Goal: Task Accomplishment & Management: Manage account settings

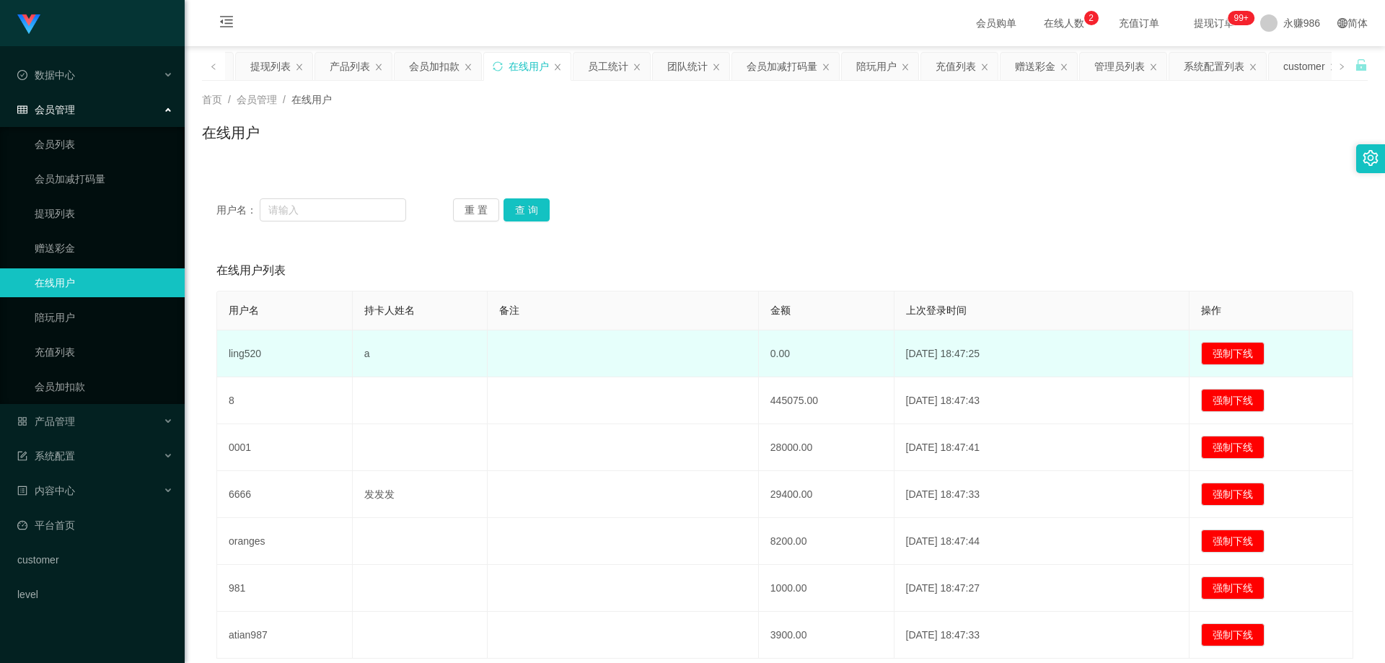
scroll to position [72, 0]
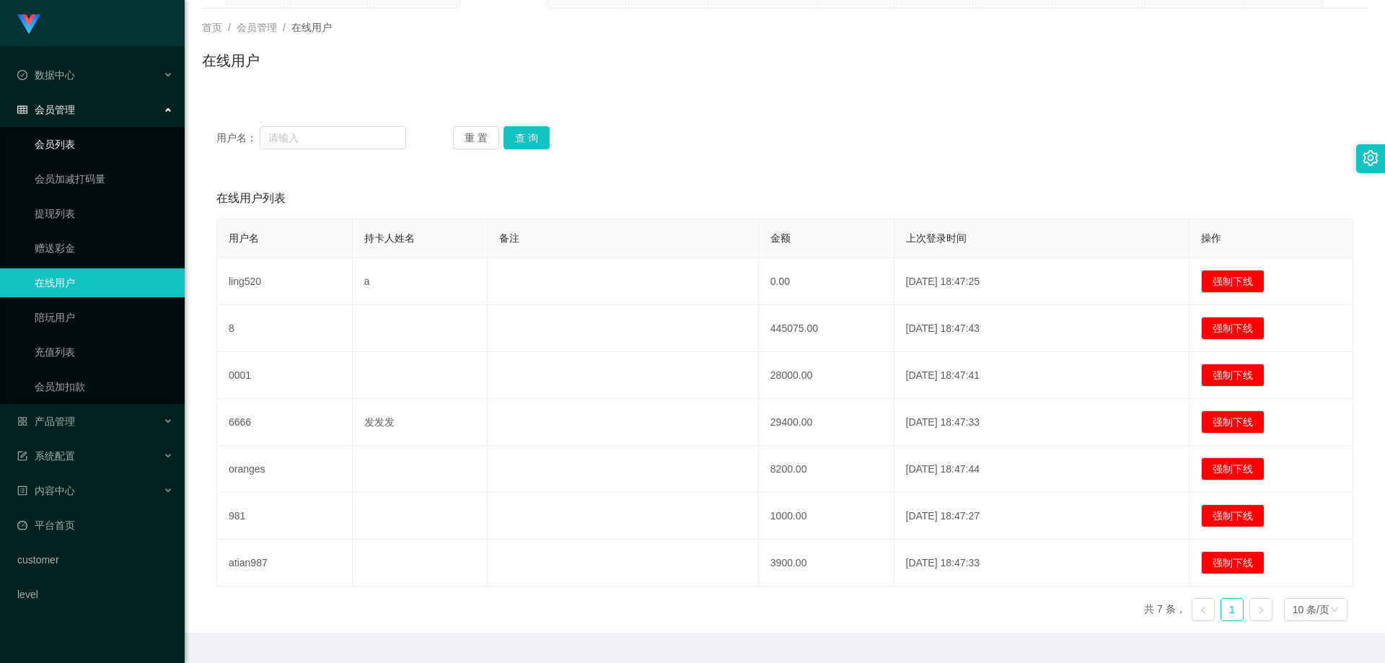
click at [62, 145] on link "会员列表" at bounding box center [104, 144] width 139 height 29
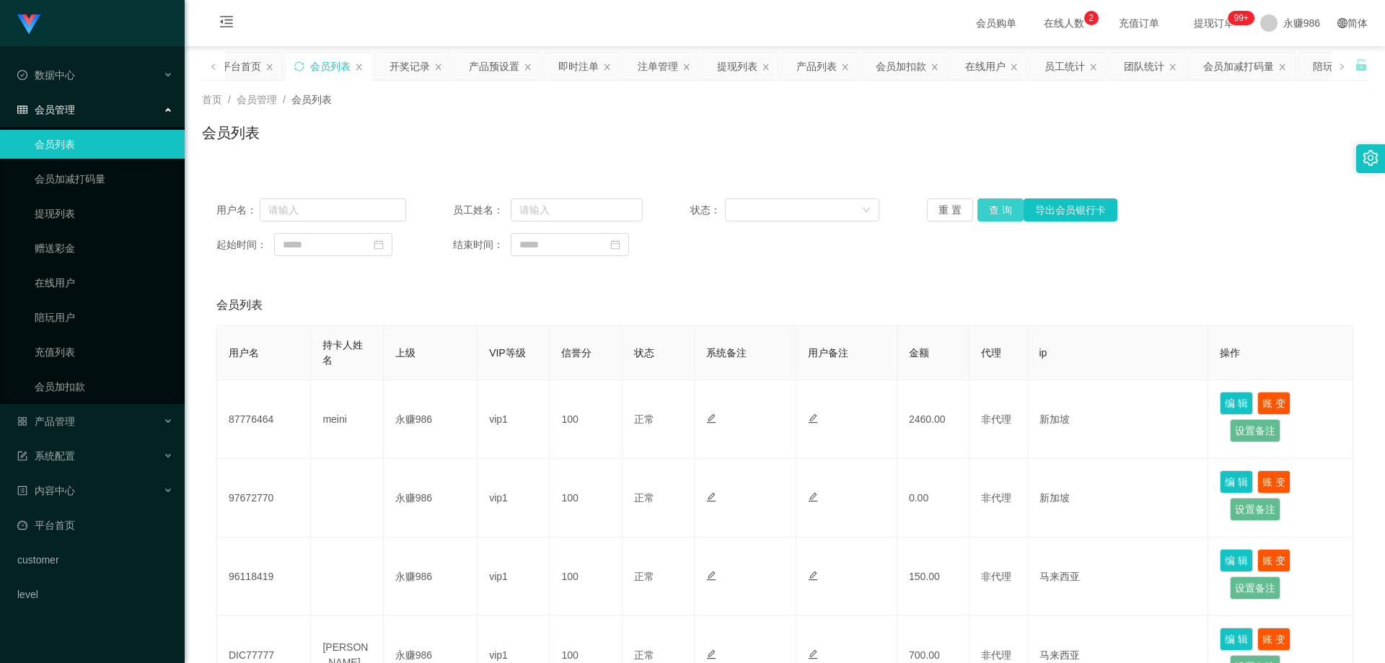
click at [630, 203] on button "查 询" at bounding box center [1001, 209] width 46 height 23
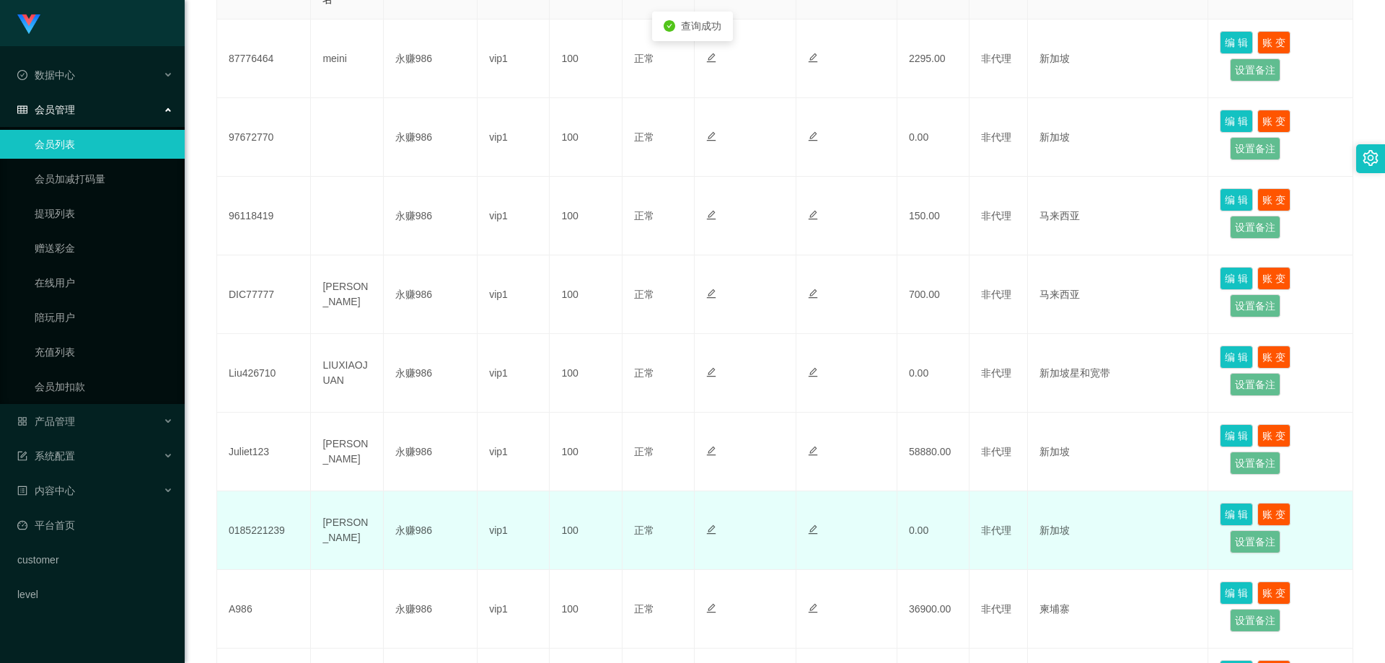
scroll to position [433, 0]
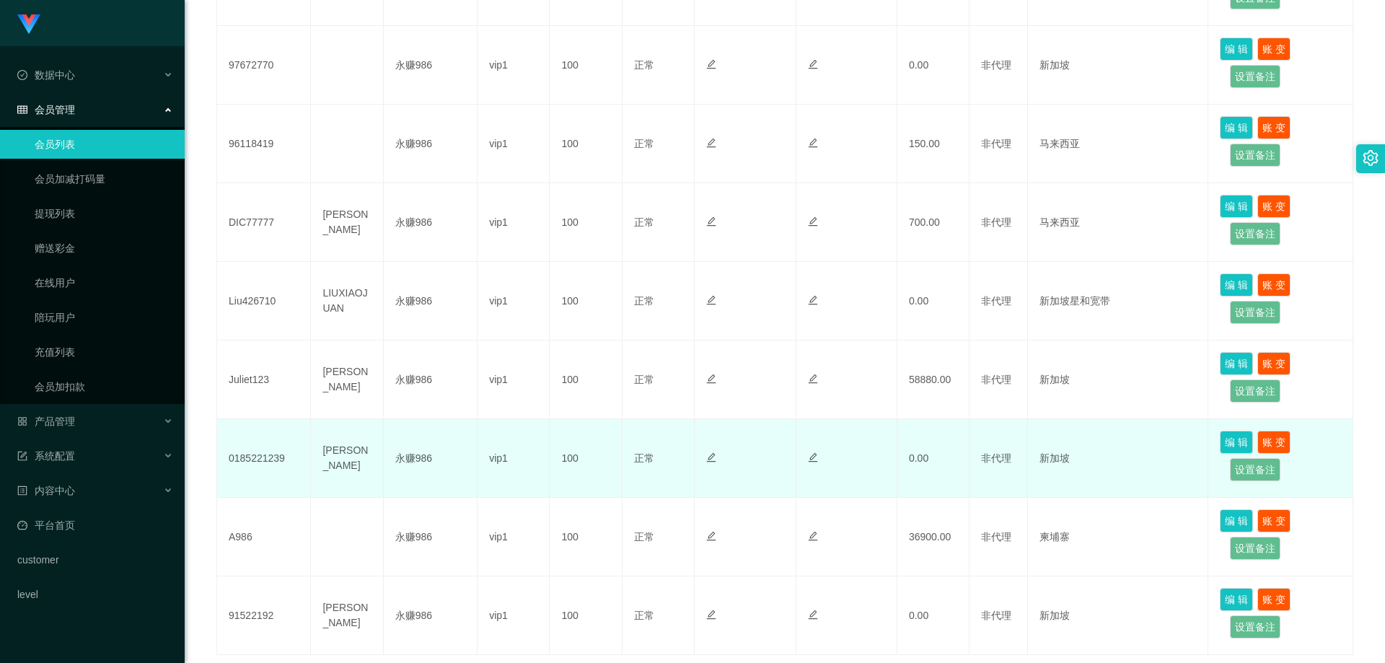
click at [261, 438] on td "0185221239" at bounding box center [264, 458] width 94 height 79
copy td "0185221239"
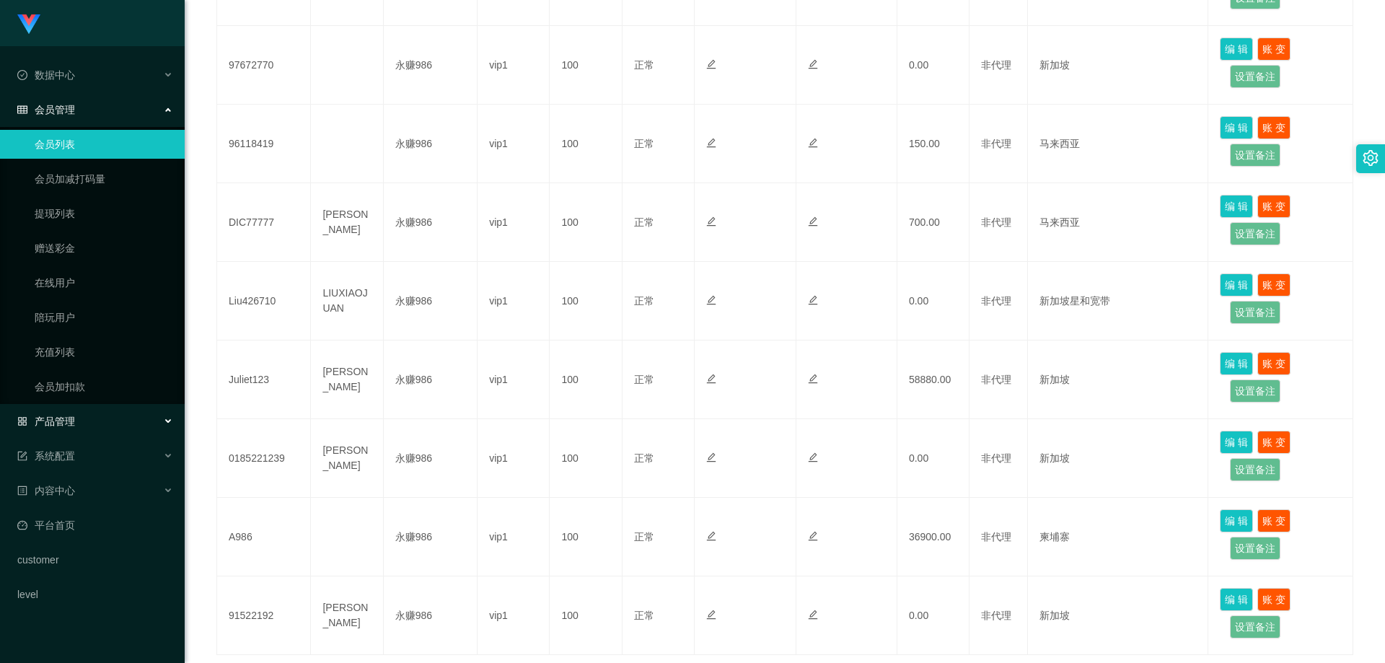
click at [109, 429] on div "产品管理" at bounding box center [92, 421] width 185 height 29
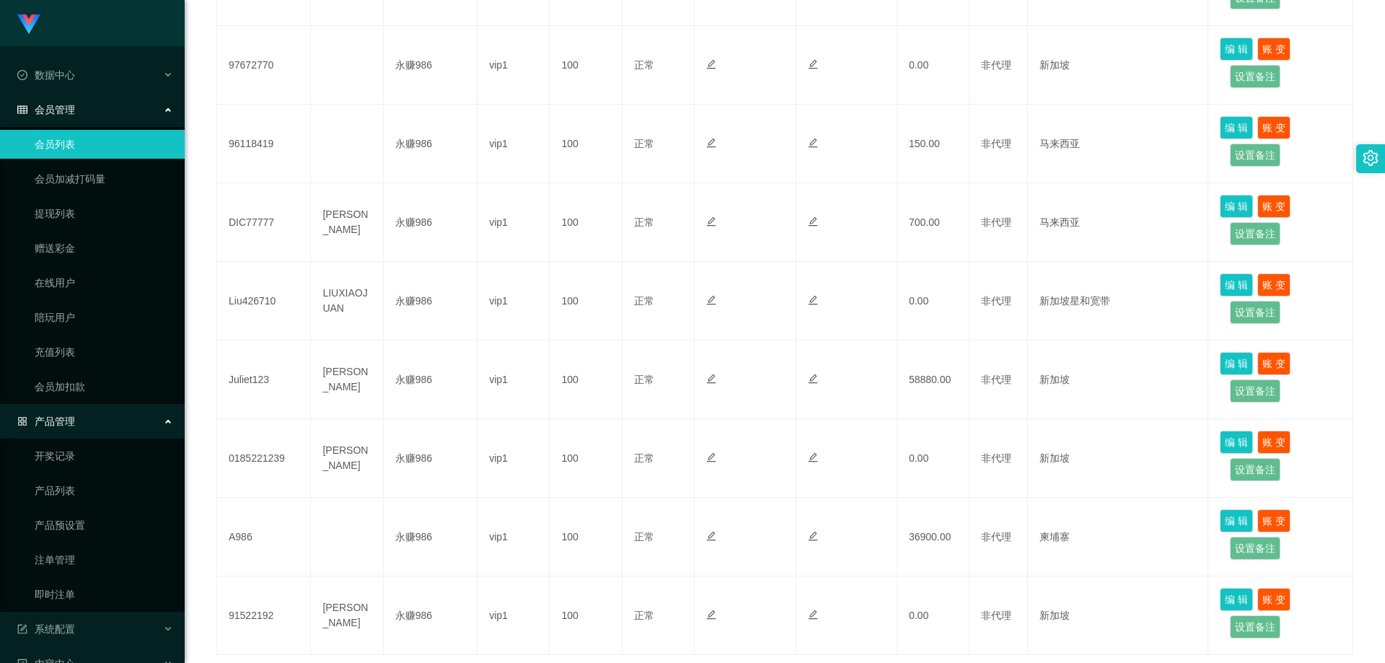
click at [105, 424] on div "产品管理" at bounding box center [92, 421] width 185 height 29
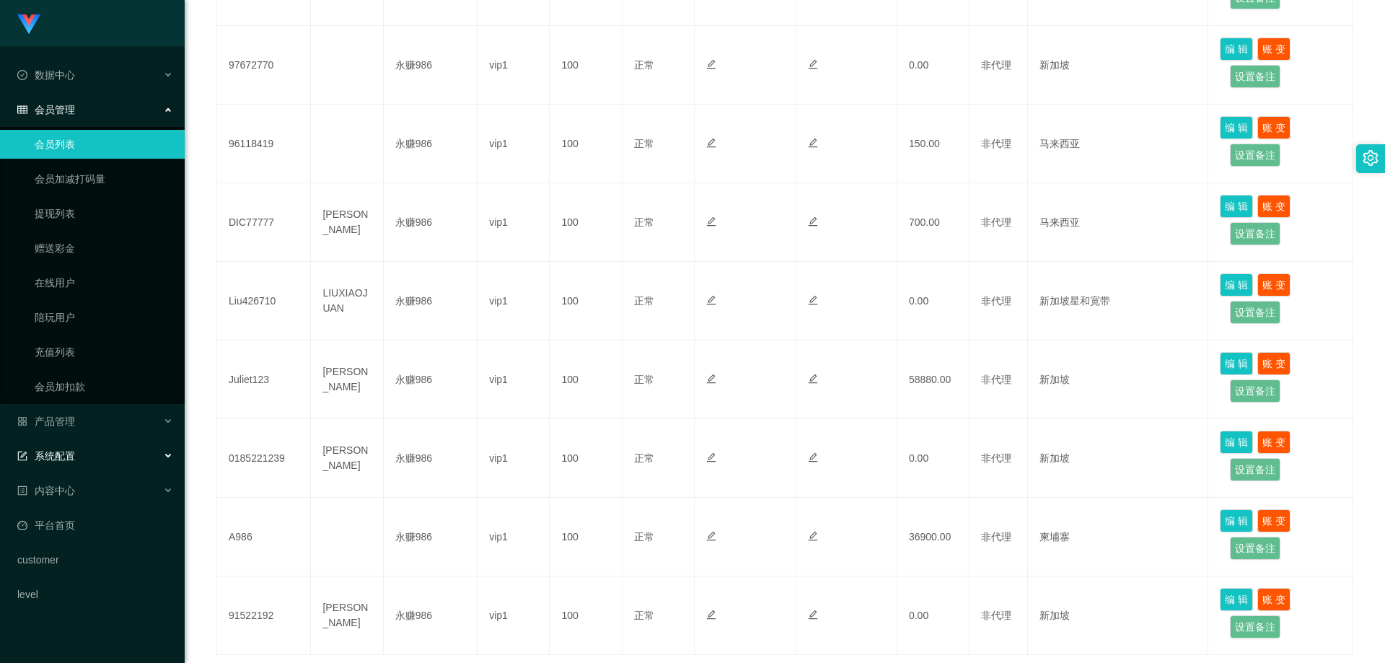
click at [102, 438] on div "系统配置" at bounding box center [92, 456] width 185 height 29
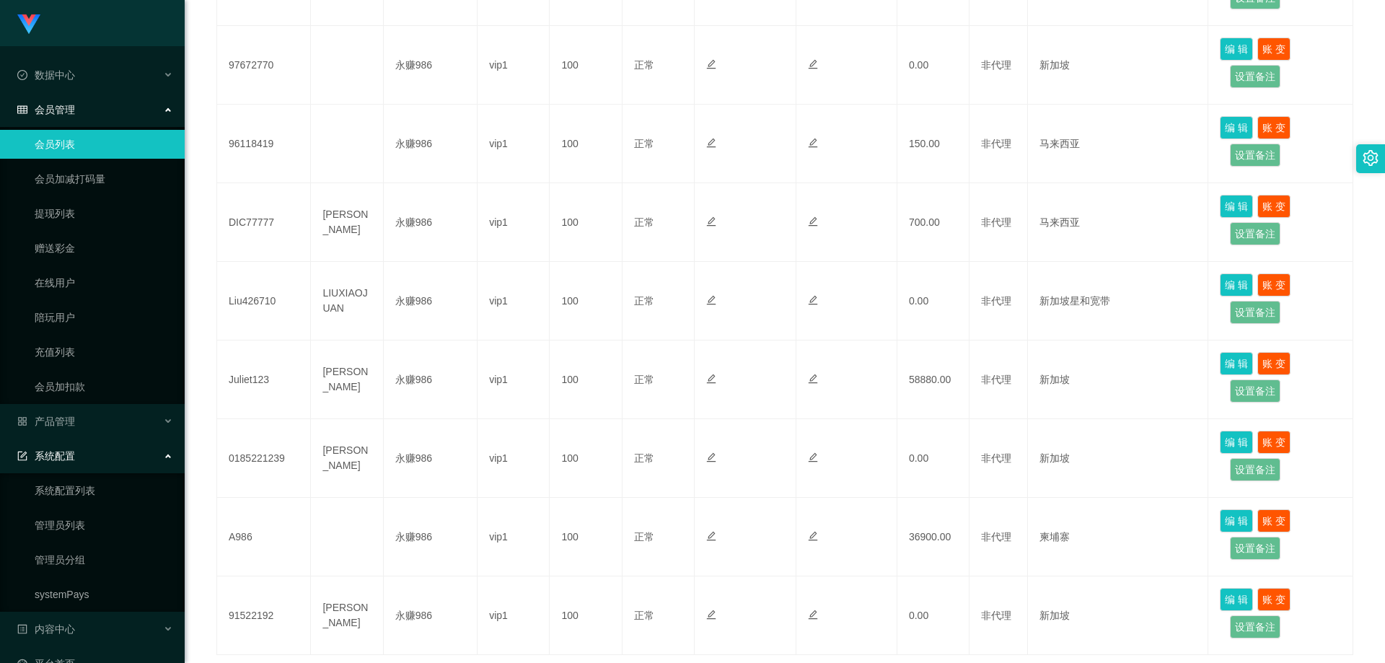
click at [111, 438] on div "系统配置" at bounding box center [92, 456] width 185 height 29
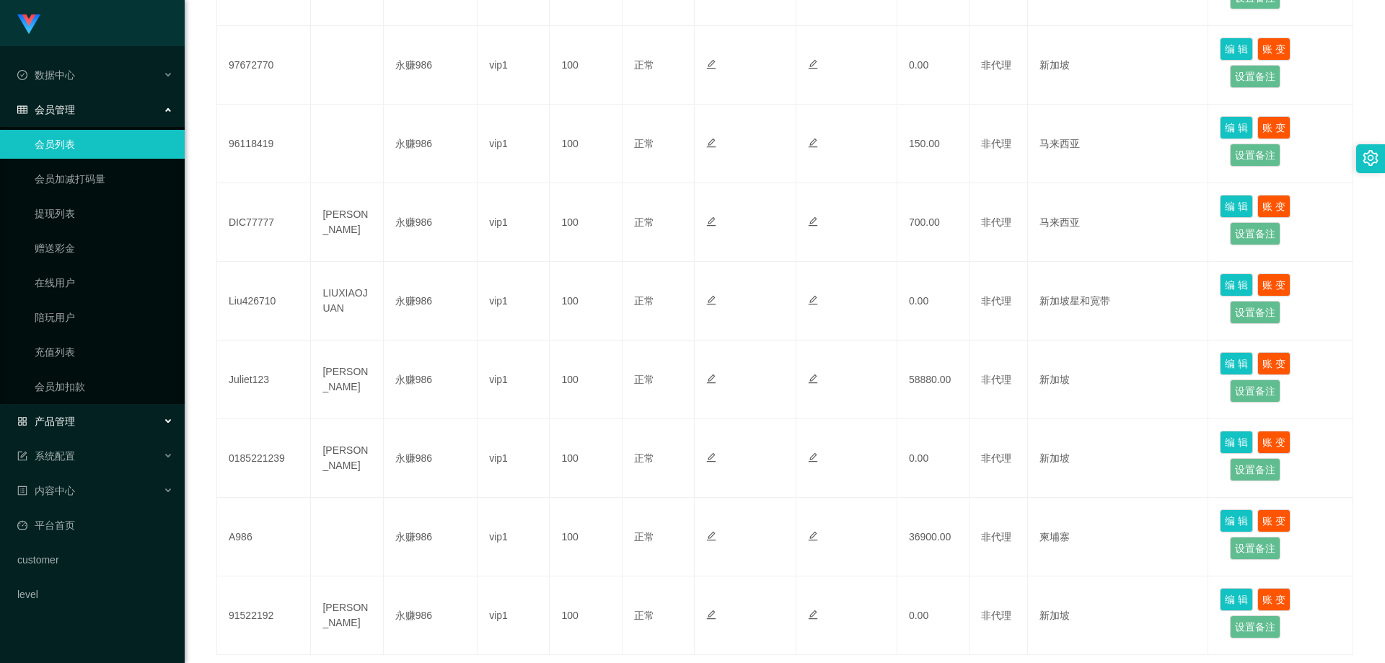
click at [111, 416] on div "产品管理" at bounding box center [92, 421] width 185 height 29
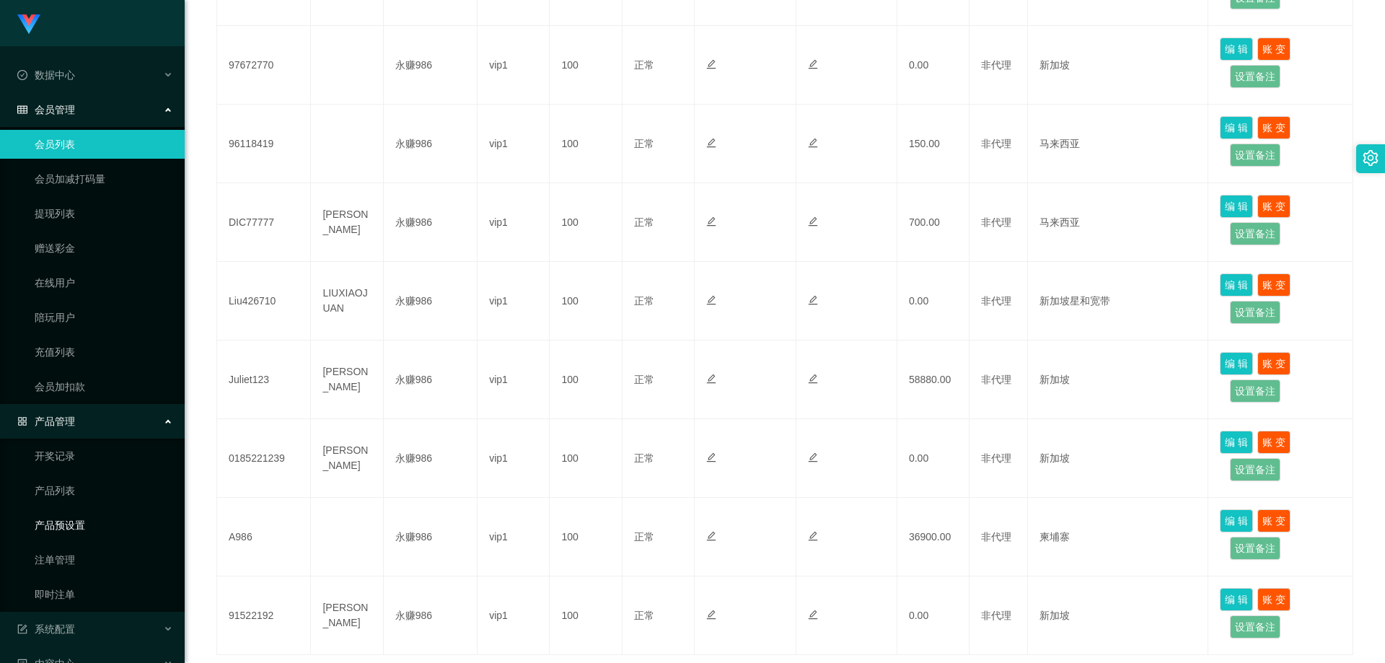
click at [76, 438] on link "产品预设置" at bounding box center [104, 525] width 139 height 29
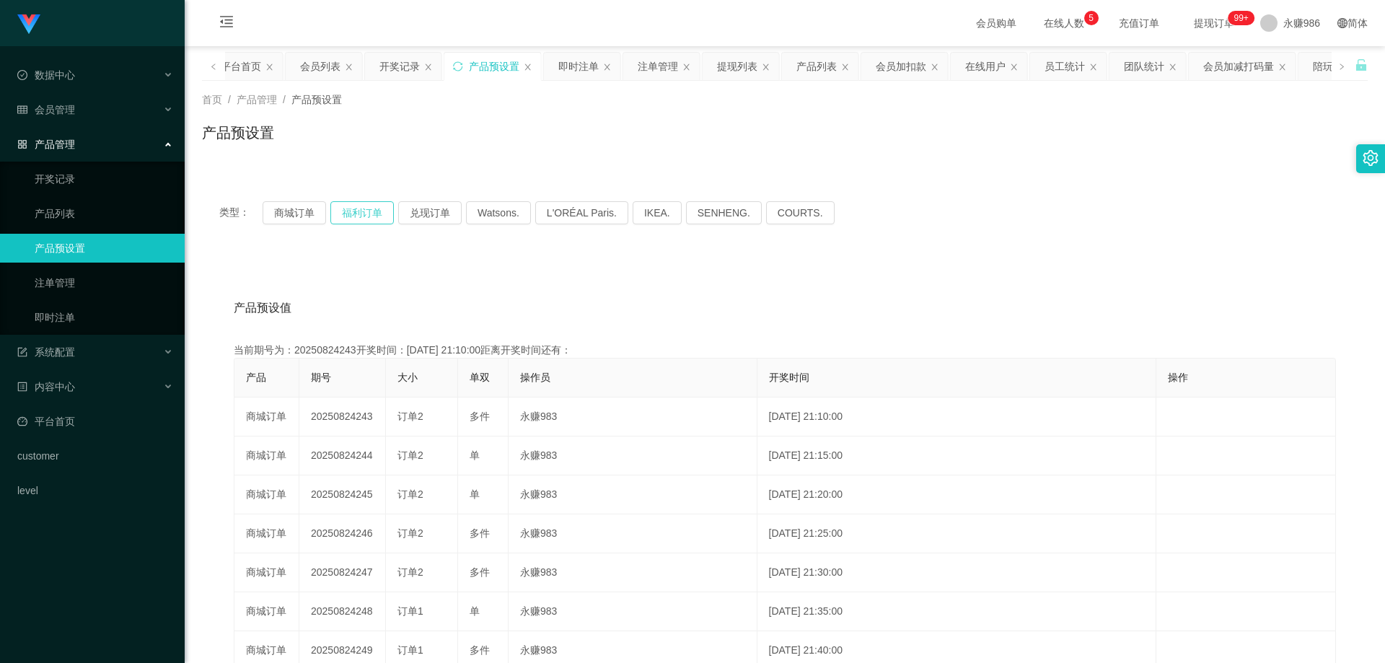
click at [363, 219] on button "福利订单" at bounding box center [361, 212] width 63 height 23
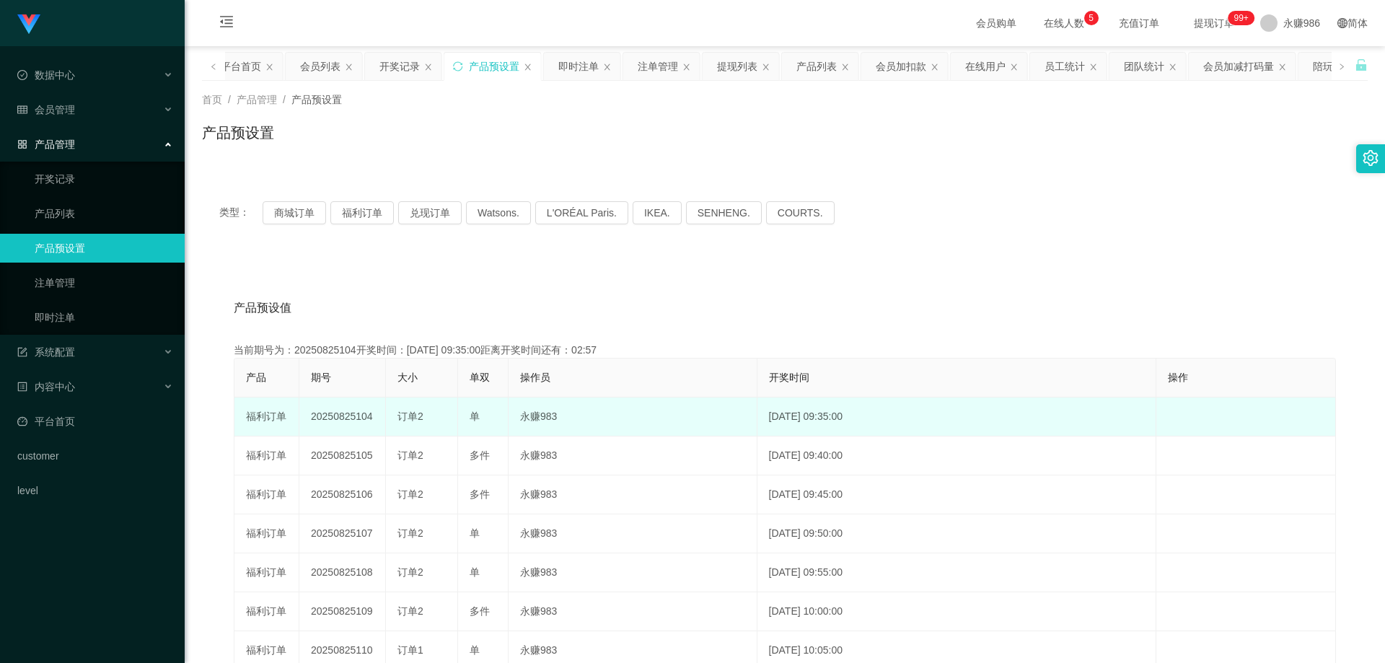
drag, startPoint x: 371, startPoint y: 416, endPoint x: 356, endPoint y: 415, distance: 15.2
click at [356, 415] on td "20250825104" at bounding box center [342, 417] width 87 height 39
copy td "104"
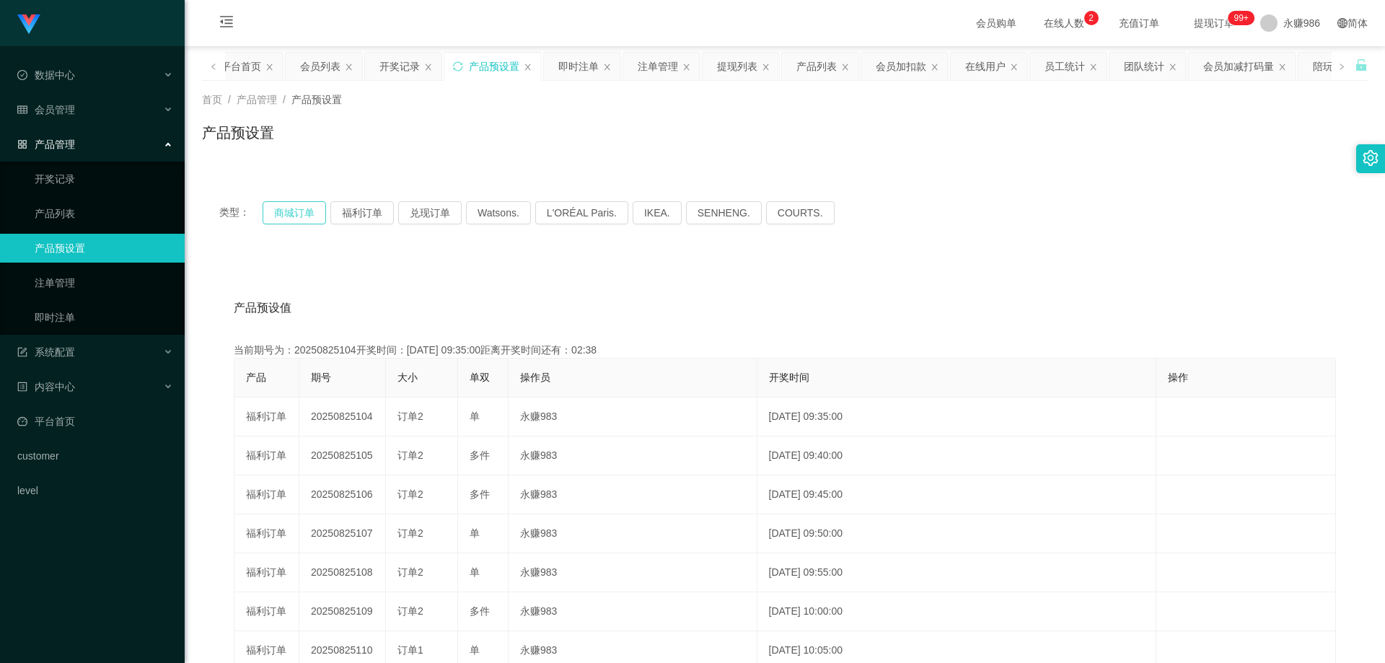
click at [297, 219] on button "商城订单" at bounding box center [294, 212] width 63 height 23
click at [357, 209] on button "福利订单" at bounding box center [361, 212] width 63 height 23
click at [98, 312] on link "即时注单" at bounding box center [104, 317] width 139 height 29
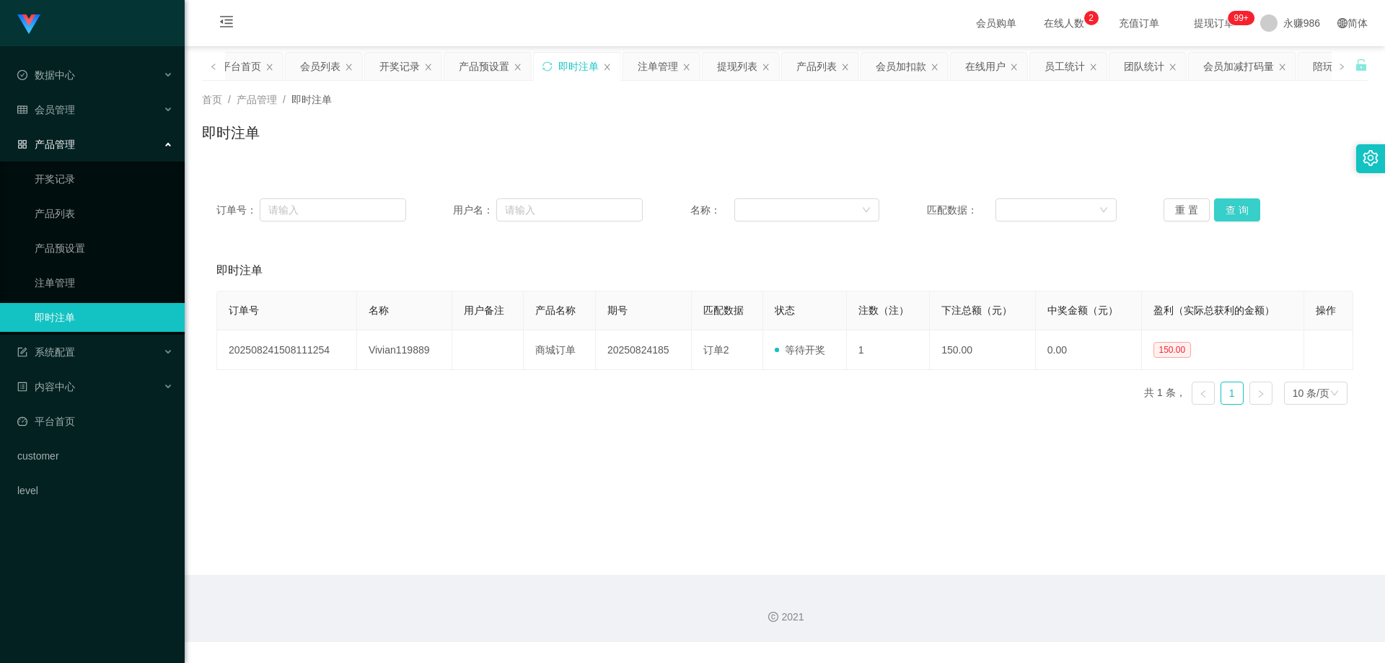
click at [630, 210] on button "查 询" at bounding box center [1237, 209] width 46 height 23
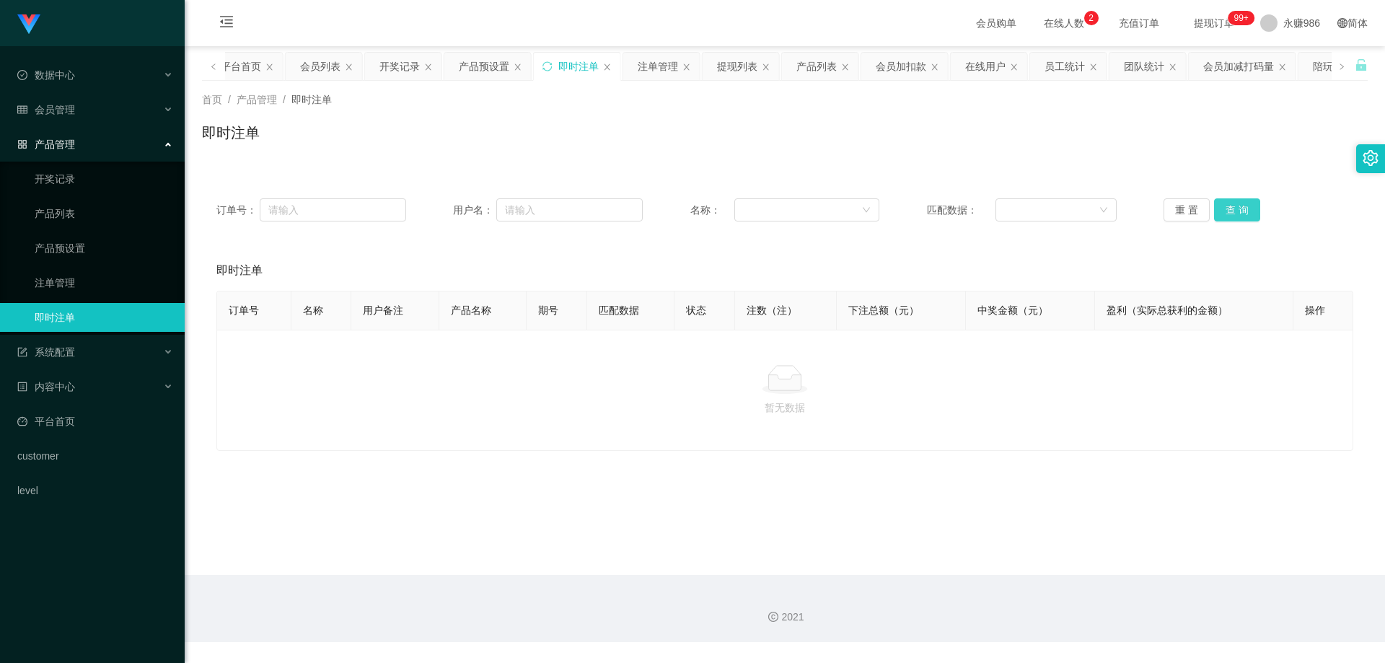
click at [630, 206] on button "查 询" at bounding box center [1237, 209] width 46 height 23
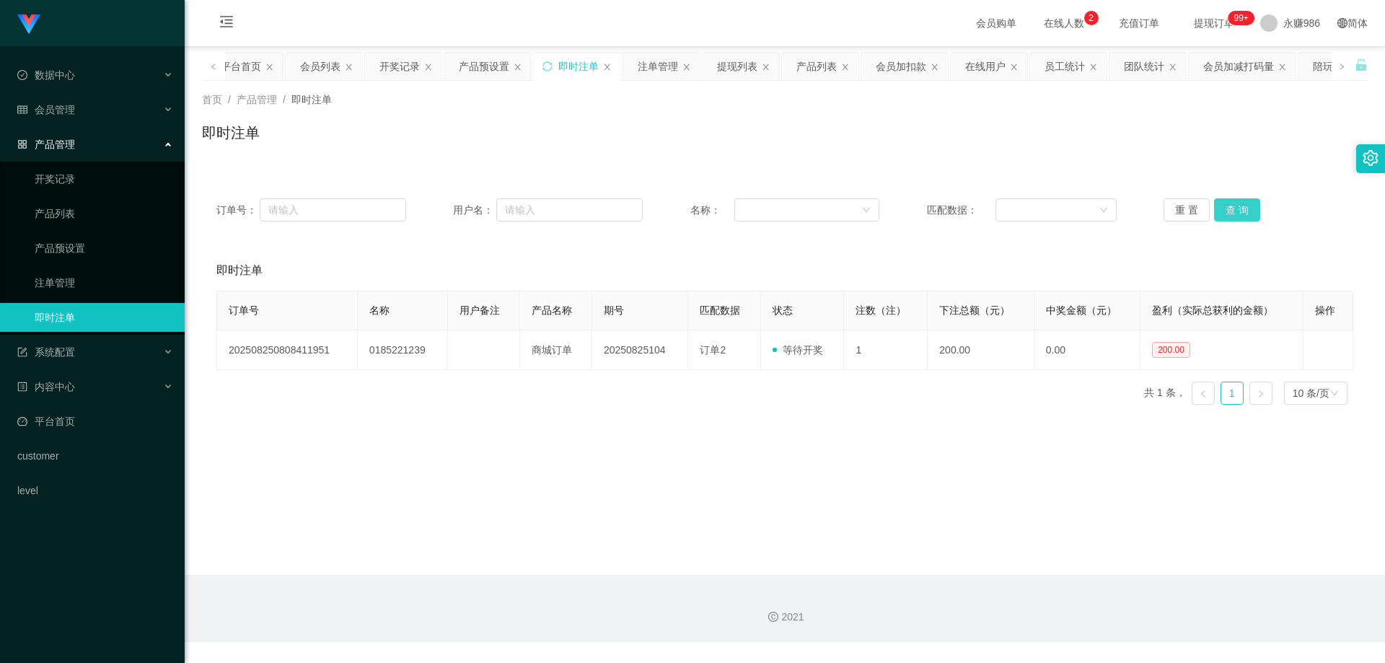
click at [630, 206] on button "查 询" at bounding box center [1237, 209] width 46 height 23
click at [99, 354] on div "系统配置" at bounding box center [92, 352] width 185 height 29
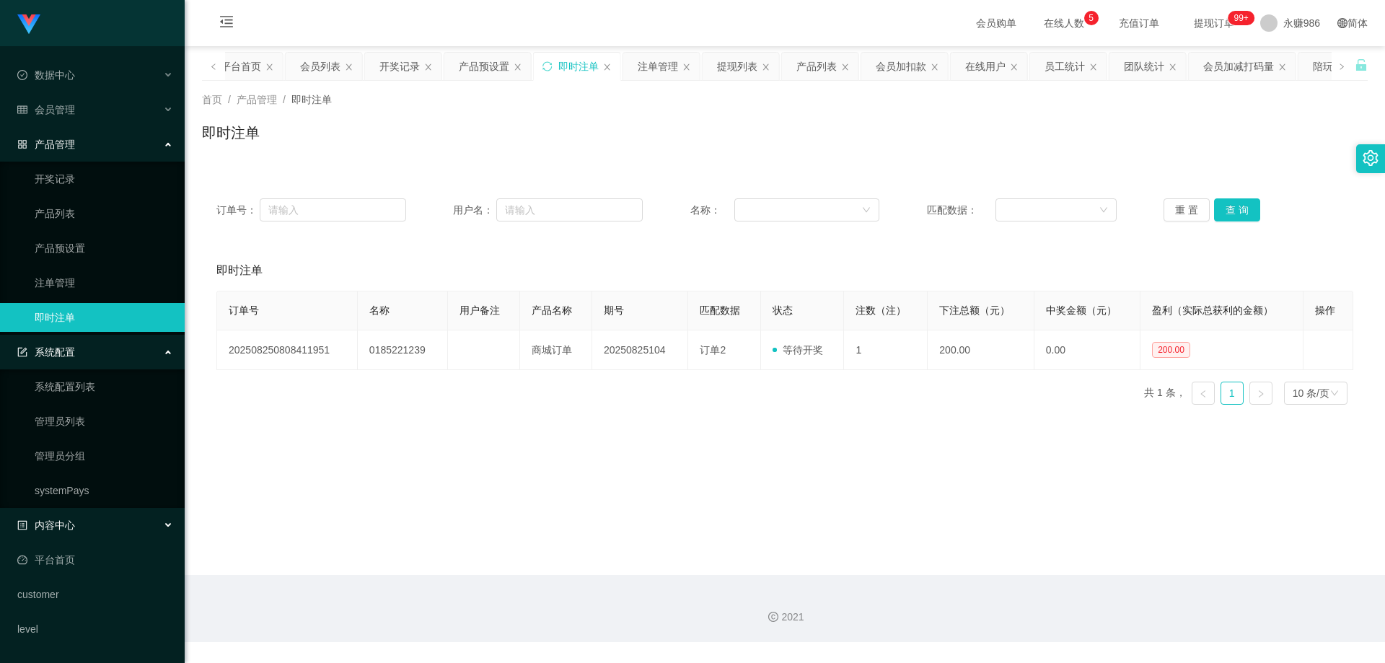
click at [98, 438] on div "内容中心" at bounding box center [92, 525] width 185 height 29
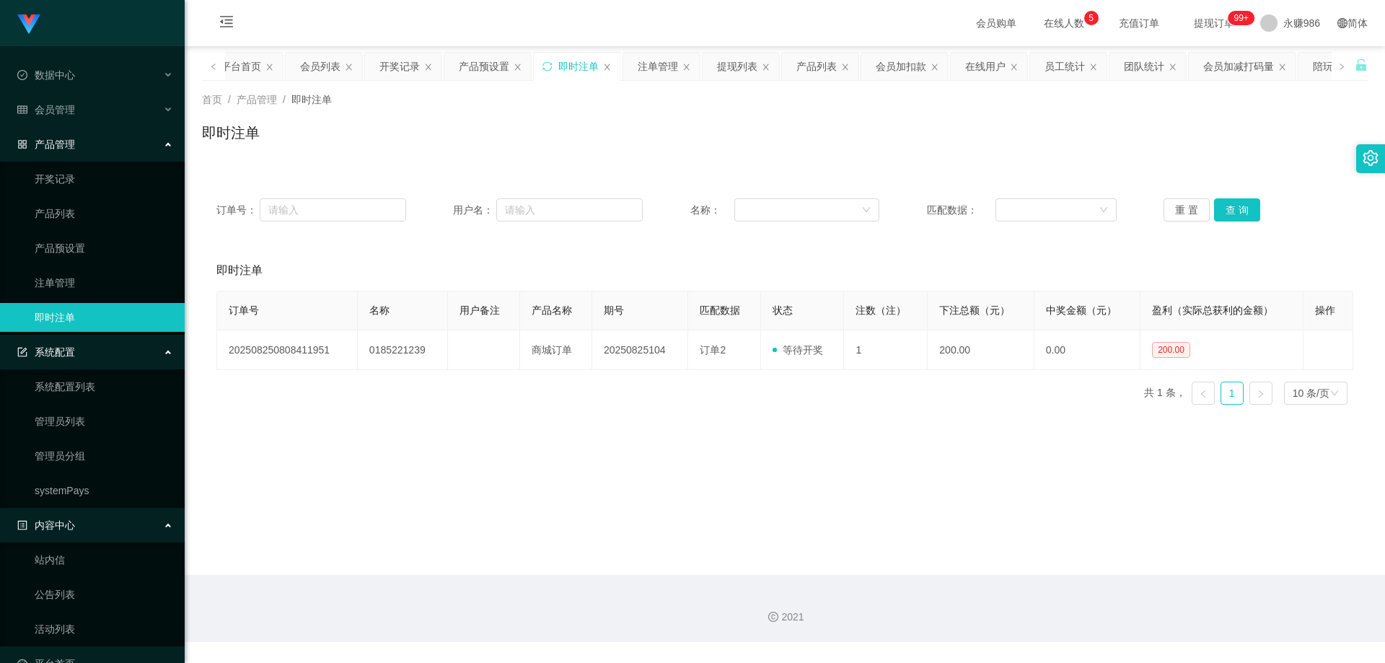
click at [115, 352] on div "系统配置" at bounding box center [92, 352] width 185 height 29
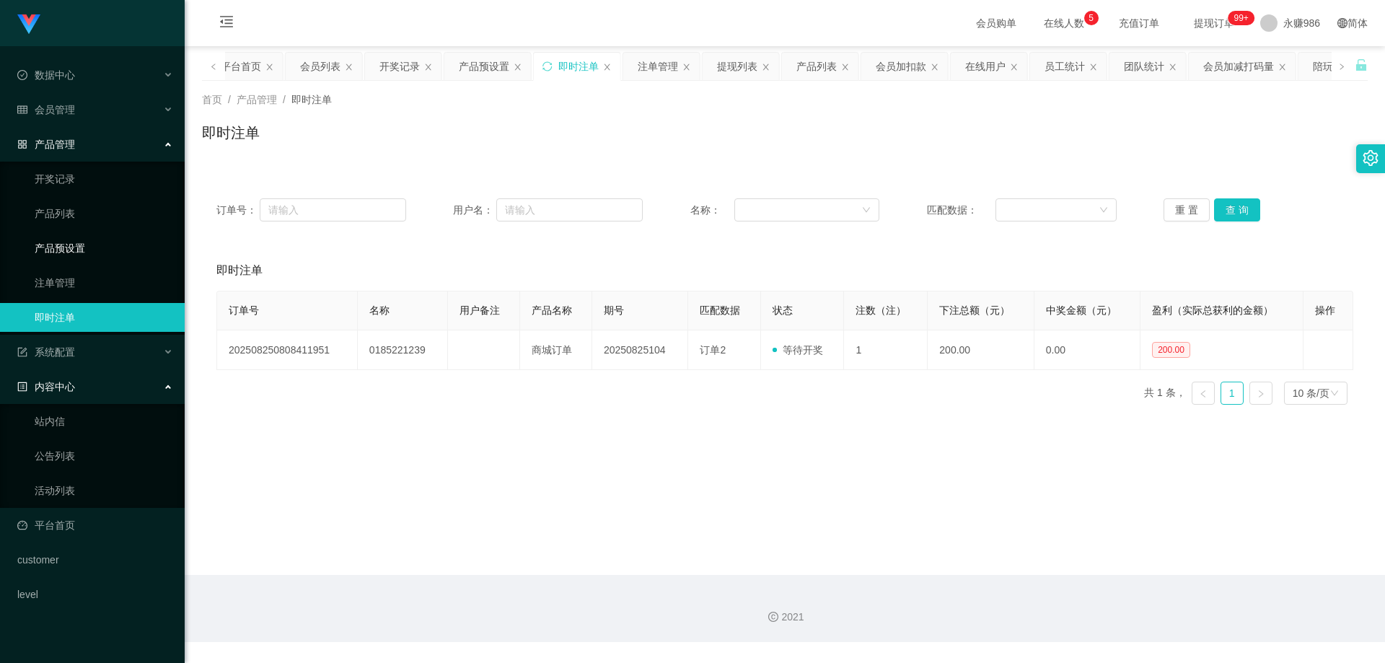
click at [85, 245] on link "产品预设置" at bounding box center [104, 248] width 139 height 29
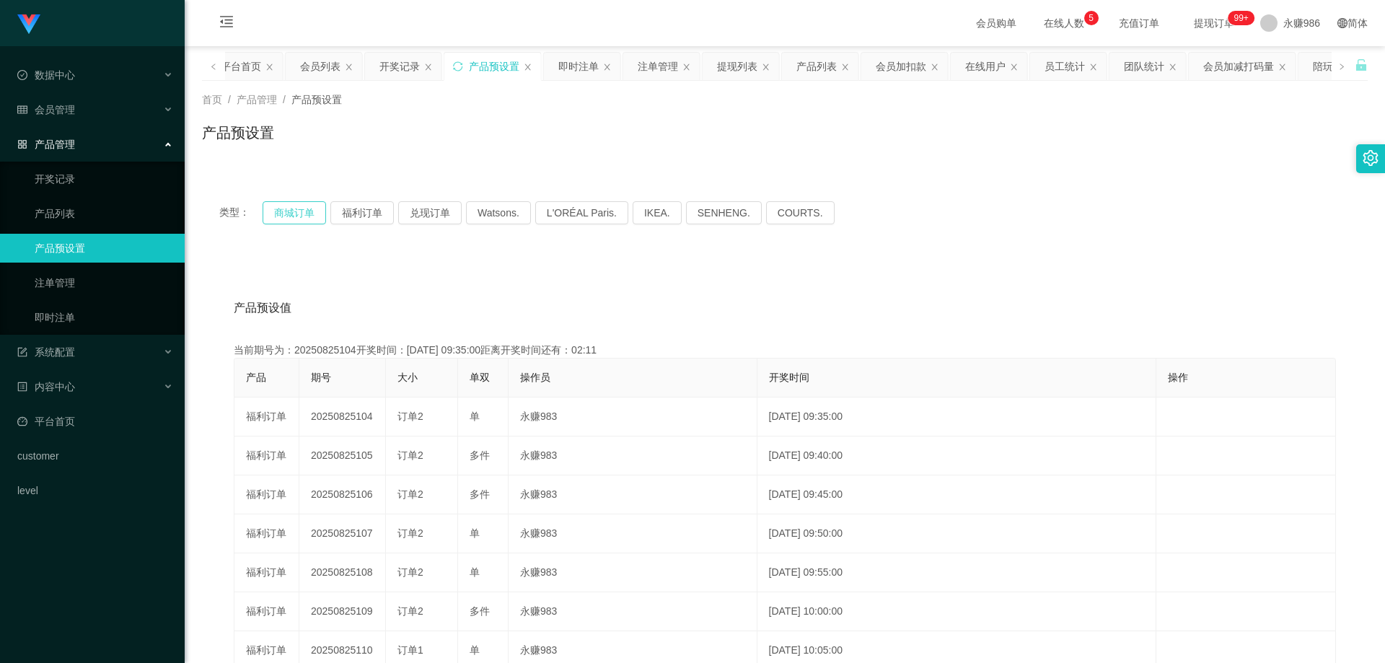
click at [281, 215] on button "商城订单" at bounding box center [294, 212] width 63 height 23
click at [101, 326] on link "即时注单" at bounding box center [104, 317] width 139 height 29
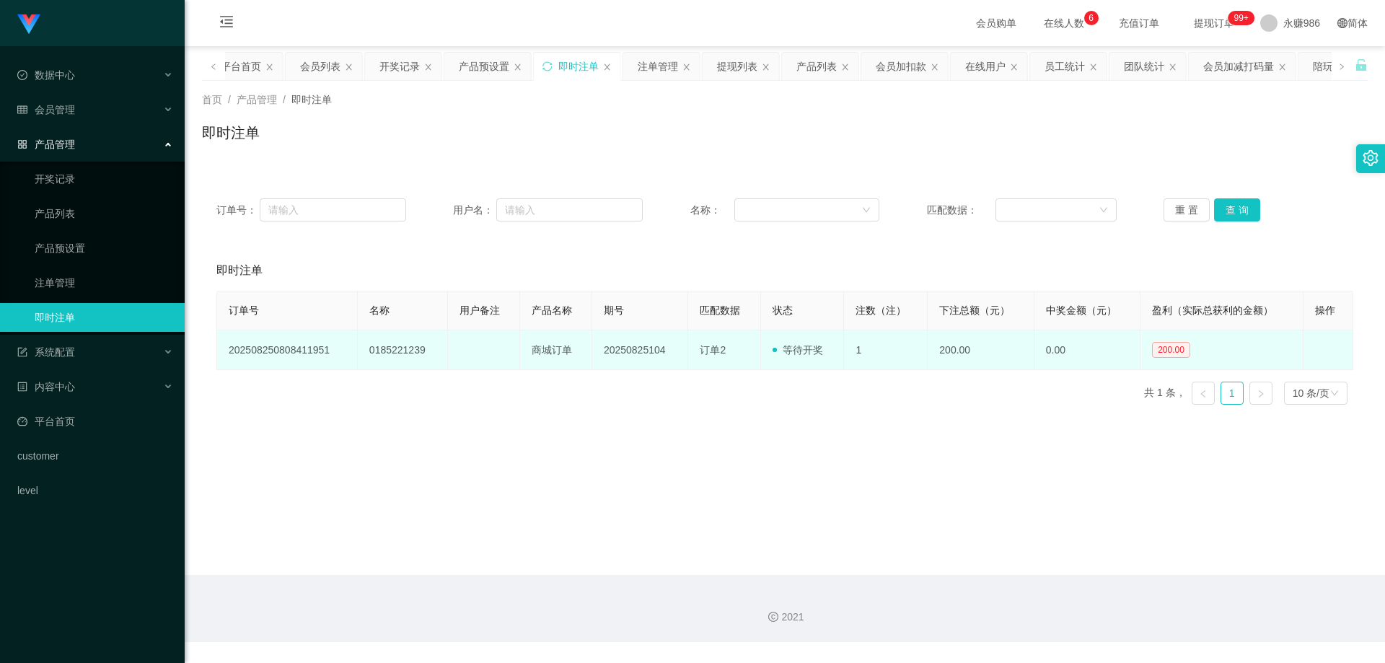
click at [387, 349] on td "0185221239" at bounding box center [403, 350] width 90 height 40
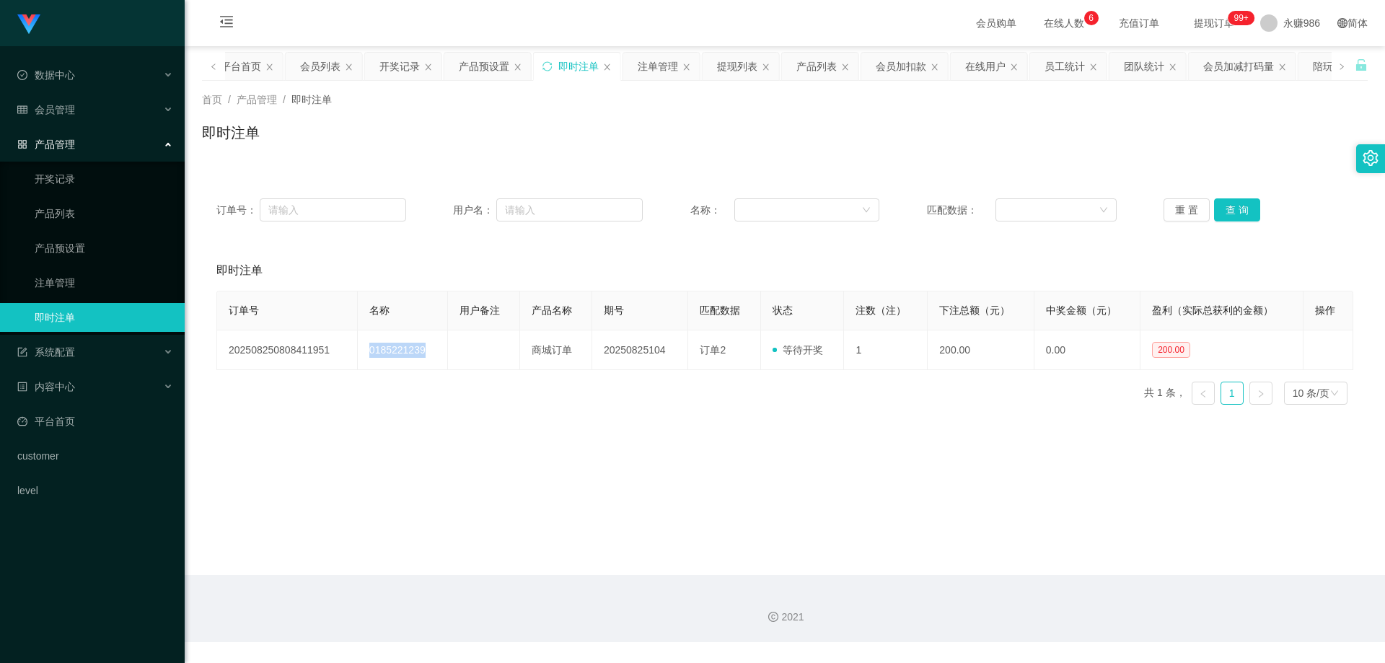
copy td "0185221239"
click at [103, 110] on div "会员管理" at bounding box center [92, 109] width 185 height 29
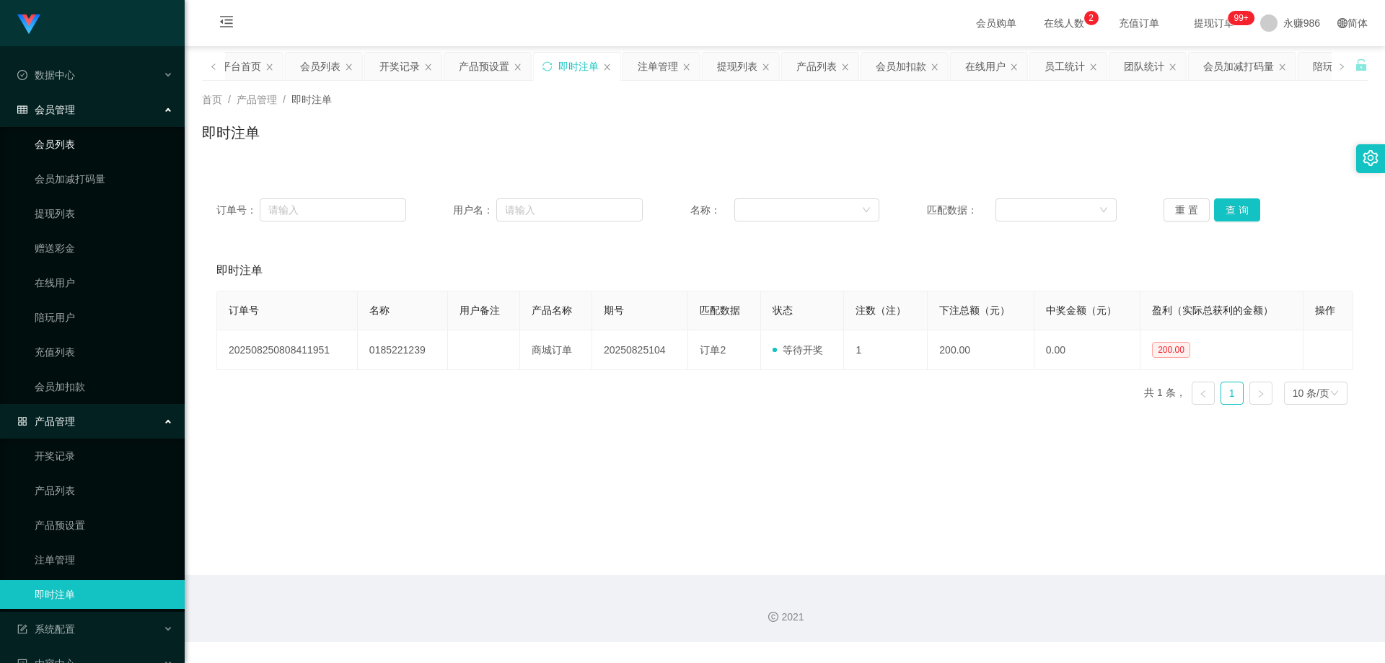
click at [105, 141] on link "会员列表" at bounding box center [104, 144] width 139 height 29
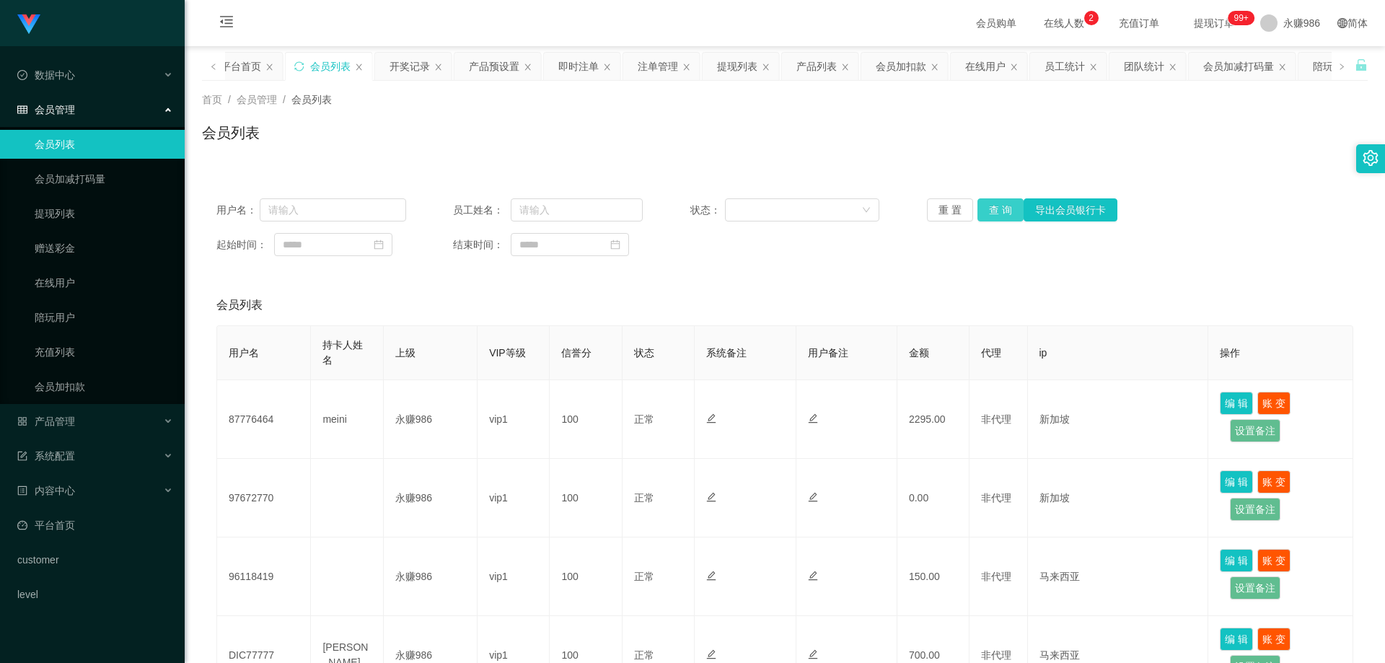
click at [630, 205] on button "查 询" at bounding box center [1001, 209] width 46 height 23
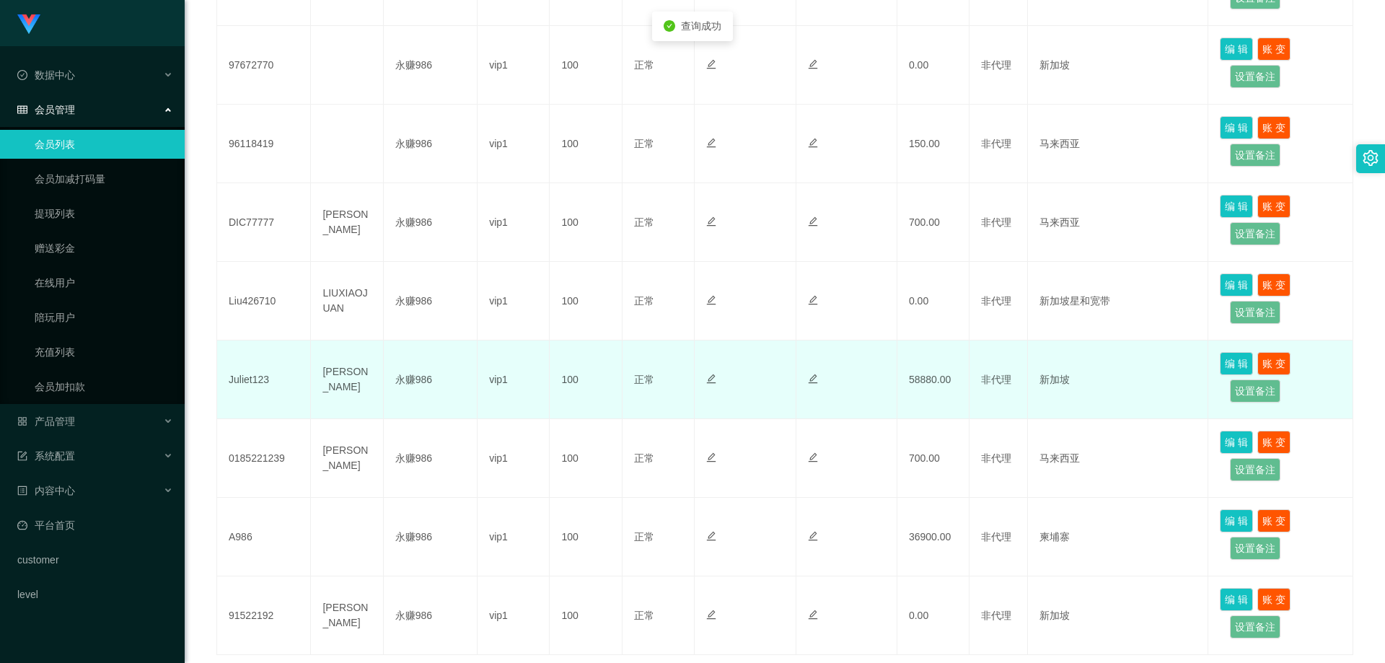
scroll to position [538, 0]
